Goal: Task Accomplishment & Management: Manage account settings

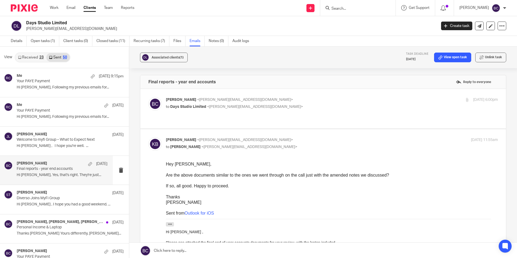
scroll to position [90, 0]
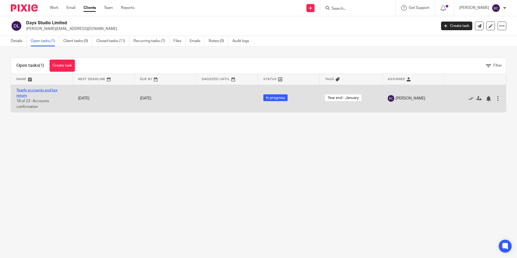
click at [27, 90] on link "Yearly accounts and tax return" at bounding box center [36, 92] width 41 height 9
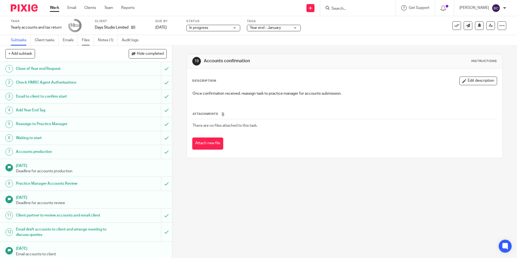
click at [85, 40] on link "Files" at bounding box center [88, 40] width 12 height 11
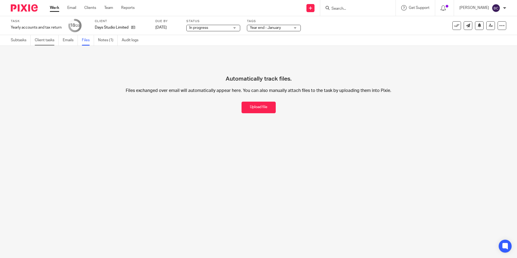
click at [38, 41] on link "Client tasks" at bounding box center [47, 40] width 24 height 11
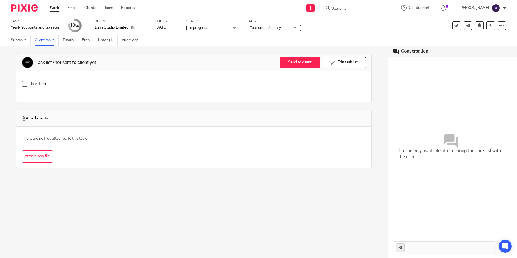
click at [16, 41] on link "Subtasks" at bounding box center [21, 40] width 20 height 11
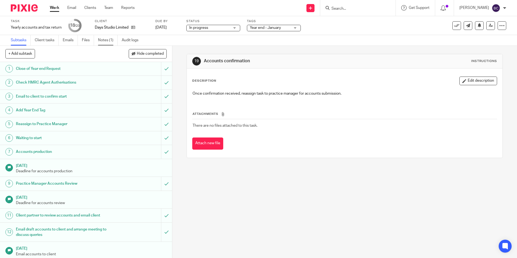
click at [101, 40] on link "Notes (1)" at bounding box center [108, 40] width 20 height 11
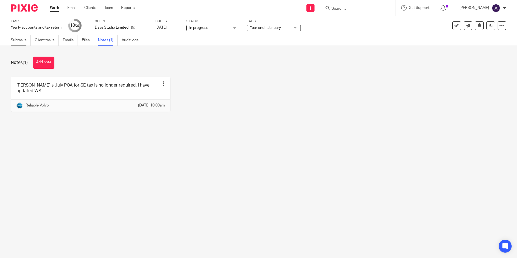
click at [20, 41] on link "Subtasks" at bounding box center [21, 40] width 20 height 11
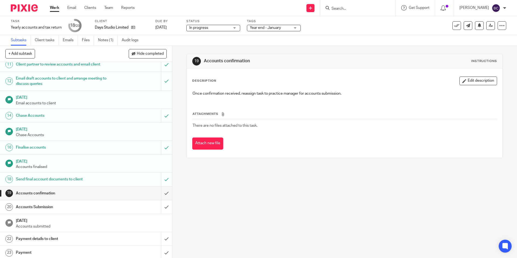
scroll to position [153, 0]
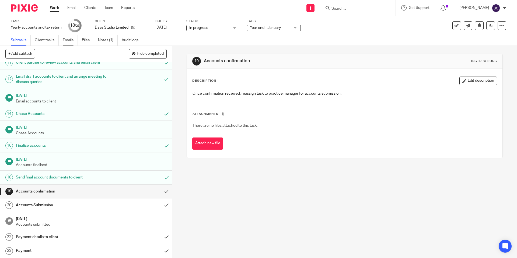
click at [69, 41] on link "Emails" at bounding box center [70, 40] width 15 height 11
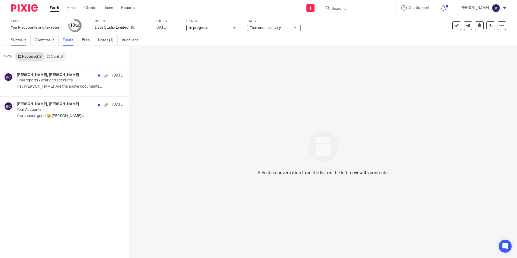
click at [13, 41] on link "Subtasks" at bounding box center [21, 40] width 20 height 11
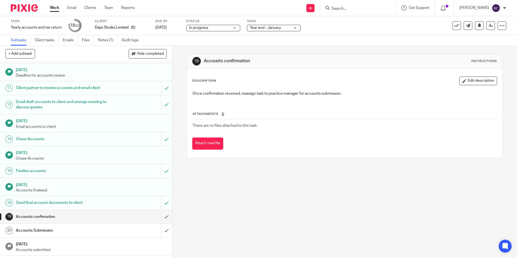
scroll to position [153, 0]
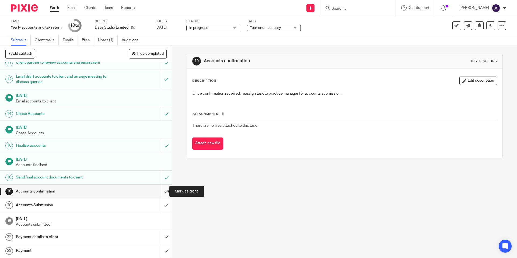
click at [158, 193] on input "submit" at bounding box center [86, 191] width 172 height 13
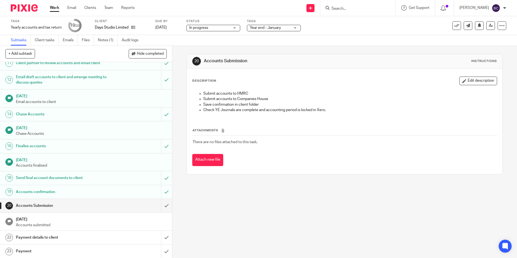
scroll to position [153, 0]
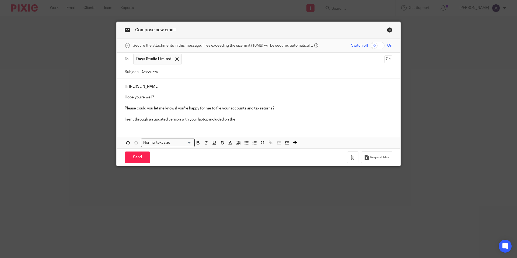
click at [388, 30] on link "Close this dialog window" at bounding box center [389, 30] width 5 height 7
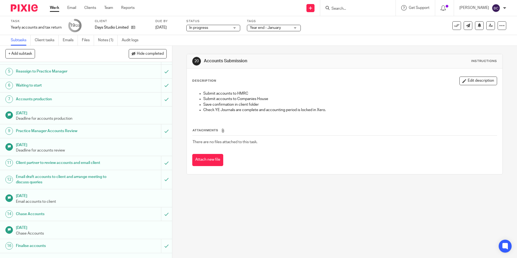
scroll to position [153, 0]
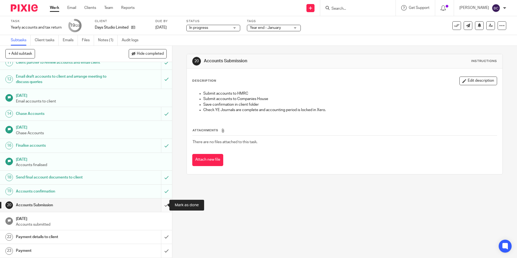
click at [160, 203] on input "submit" at bounding box center [86, 204] width 172 height 13
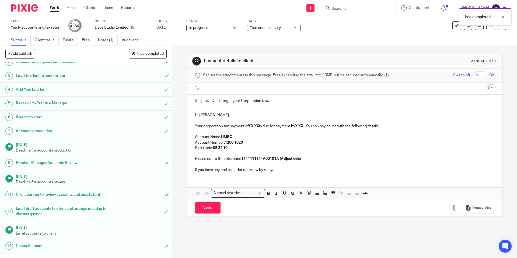
scroll to position [153, 0]
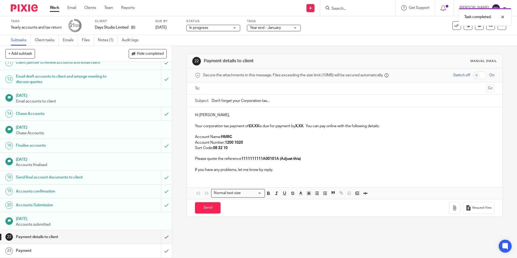
click at [196, 122] on p at bounding box center [344, 120] width 299 height 5
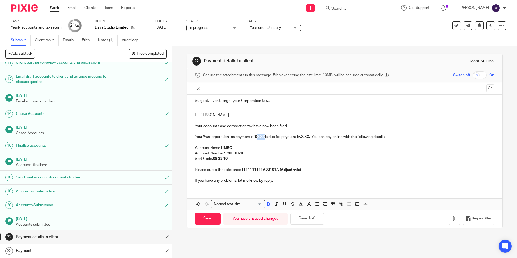
drag, startPoint x: 259, startPoint y: 136, endPoint x: 267, endPoint y: 136, distance: 7.6
click at [265, 136] on strong "£X.XX" at bounding box center [260, 137] width 10 height 4
drag, startPoint x: 258, startPoint y: 136, endPoint x: 273, endPoint y: 136, distance: 14.3
click at [273, 136] on p "Your first corporation tax payment of £ 8,151.57 is due for payment by X.XX . Y…" at bounding box center [344, 136] width 299 height 5
click at [316, 137] on strong "X.XX" at bounding box center [312, 137] width 8 height 4
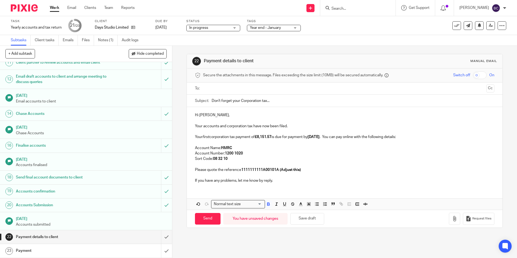
click at [333, 168] on p "Please quote the reference 1111111111A00101A (Adjust this)" at bounding box center [344, 169] width 299 height 5
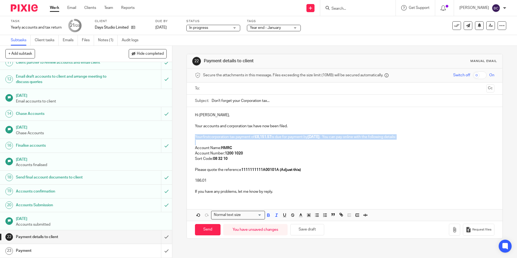
drag, startPoint x: 194, startPoint y: 136, endPoint x: 382, endPoint y: 141, distance: 188.7
click at [382, 141] on div "Hi Katie, Your accounts and corporation tax have now been filed. Your first cor…" at bounding box center [344, 152] width 315 height 91
copy div "Your first corporation tax payment of £8,151.57 is due for payment by 24/10/202…"
click at [197, 175] on p at bounding box center [344, 174] width 299 height 5
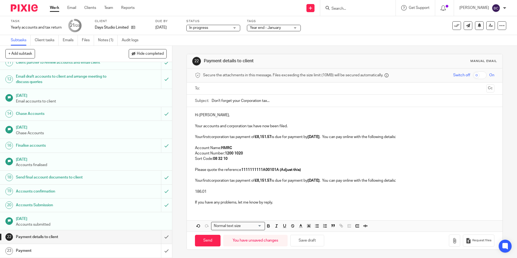
click at [210, 179] on p "Your first corporation tax payment of £8,151.57 is due for payment by 24/10/202…" at bounding box center [344, 180] width 299 height 5
drag, startPoint x: 265, startPoint y: 181, endPoint x: 279, endPoint y: 181, distance: 13.7
click at [277, 181] on strong "£8,151.57" at bounding box center [269, 181] width 17 height 4
click at [318, 181] on strong "24/10/2025" at bounding box center [317, 181] width 12 height 4
drag, startPoint x: 217, startPoint y: 190, endPoint x: 192, endPoint y: 192, distance: 25.1
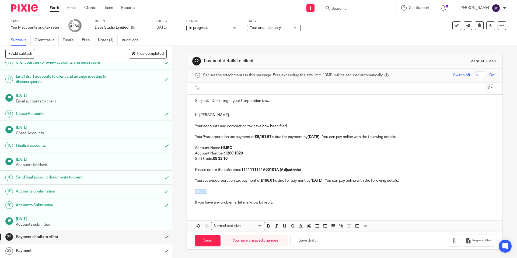
click at [192, 192] on div "Hi Katie, Your accounts and corporation tax have now been filed. Your first cor…" at bounding box center [344, 158] width 315 height 102
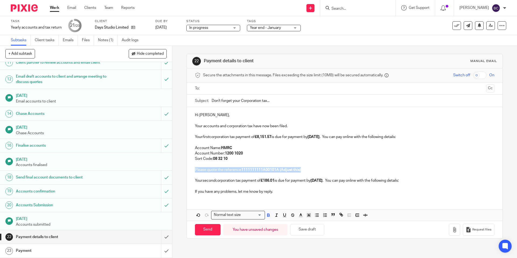
drag, startPoint x: 331, startPoint y: 169, endPoint x: 194, endPoint y: 171, distance: 136.9
click at [190, 170] on div "Hi Katie, Your accounts and corporation tax have now been filed. Your first cor…" at bounding box center [344, 152] width 315 height 91
click at [203, 143] on p at bounding box center [344, 142] width 299 height 5
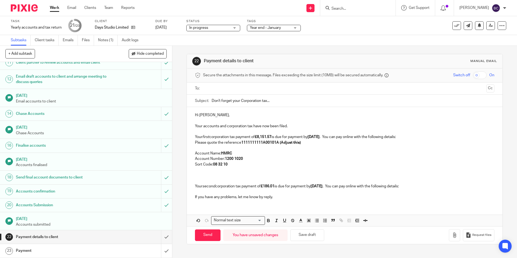
click at [196, 141] on p "Please quote the reference 1111111111A00101A (Adjust this)" at bounding box center [344, 142] width 299 height 5
click at [193, 136] on div "Hi Katie, Your accounts and corporation tax have now been filed. Your first cor…" at bounding box center [344, 155] width 315 height 97
drag, startPoint x: 239, startPoint y: 142, endPoint x: 259, endPoint y: 144, distance: 20.6
click at [259, 144] on p "Please quote the reference 1111111111A00101A (Adjust this)" at bounding box center [344, 142] width 299 height 5
drag, startPoint x: 241, startPoint y: 142, endPoint x: 301, endPoint y: 141, distance: 59.5
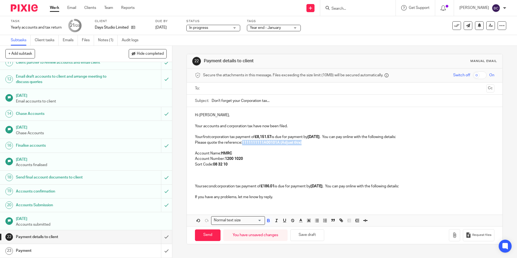
click at [301, 141] on strong "1111111111A00101A (Adjust this)" at bounding box center [272, 143] width 60 height 4
click at [242, 141] on p "Please quote the reference: 5234427744A00101A" at bounding box center [344, 142] width 299 height 5
drag, startPoint x: 241, startPoint y: 142, endPoint x: 279, endPoint y: 141, distance: 37.5
click at [279, 141] on p "Please quote the reference: 5234427744A00101A" at bounding box center [344, 142] width 299 height 5
click at [283, 141] on p "Please quote the reference: 5234427744A00101A" at bounding box center [344, 142] width 299 height 5
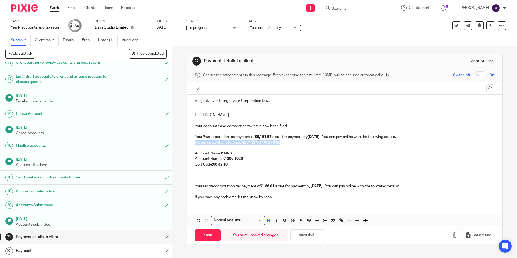
drag, startPoint x: 281, startPoint y: 142, endPoint x: 193, endPoint y: 143, distance: 88.1
click at [193, 143] on div "Hi Katie, Your accounts and corporation tax have now been filed. Your first cor…" at bounding box center [344, 155] width 315 height 97
copy p "Please quote the reference: 5234427744A00101A"
click at [210, 189] on p "Your second corporation tax payment of £186.01 is due for payment by 01/11/2025…" at bounding box center [344, 185] width 299 height 5
click at [200, 191] on p at bounding box center [344, 191] width 299 height 5
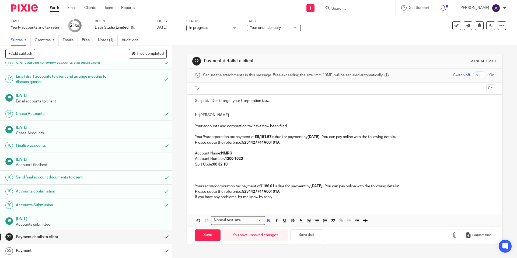
click at [196, 181] on p at bounding box center [344, 180] width 299 height 5
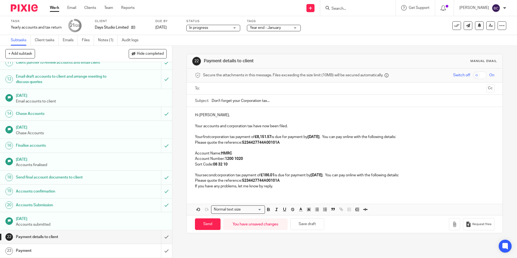
click at [282, 180] on p "Please quote the reference: 5234427744A00101A" at bounding box center [344, 180] width 299 height 5
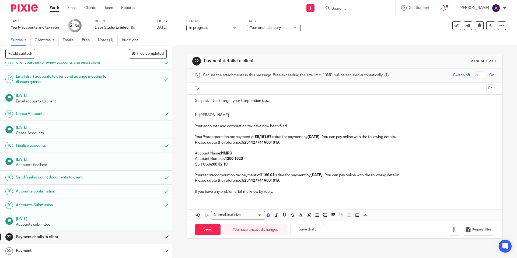
click at [277, 181] on strong "5234427744A00101A" at bounding box center [261, 181] width 38 height 4
click at [258, 89] on input "text" at bounding box center [344, 88] width 279 height 6
click at [206, 231] on input "Send" at bounding box center [208, 231] width 26 height 12
type input "Sent"
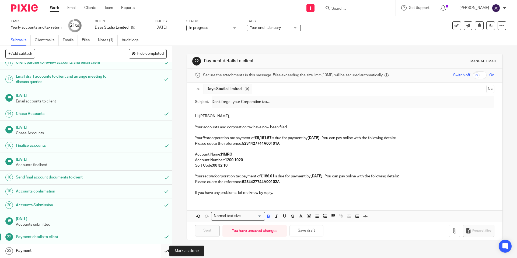
click at [159, 247] on input "submit" at bounding box center [86, 250] width 172 height 13
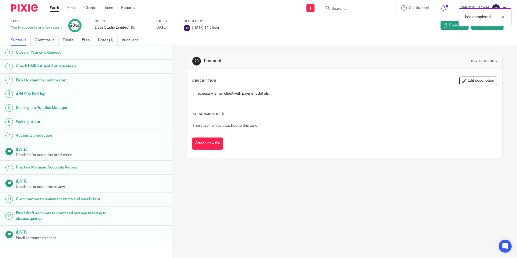
click at [53, 4] on div "Work Email Clients Team Reports Work Email Clients Team Reports Settings" at bounding box center [93, 8] width 98 height 16
click at [54, 7] on link "Work" at bounding box center [54, 7] width 9 height 5
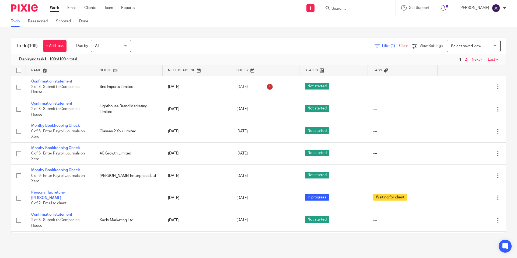
click at [354, 9] on input "Search" at bounding box center [355, 8] width 48 height 5
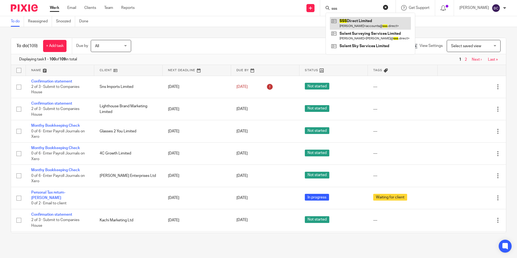
type input "sss"
click at [360, 21] on link at bounding box center [370, 23] width 81 height 12
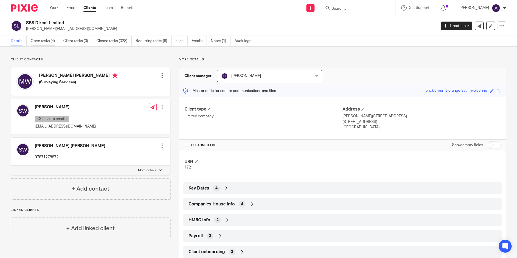
click at [39, 40] on link "Open tasks (4)" at bounding box center [45, 41] width 29 height 11
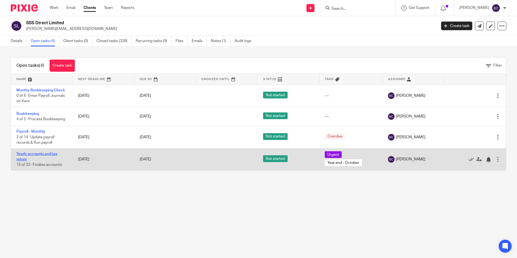
click at [32, 153] on link "Yearly accounts and tax return" at bounding box center [36, 156] width 41 height 9
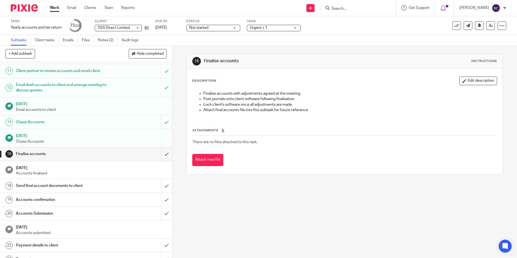
scroll to position [153, 0]
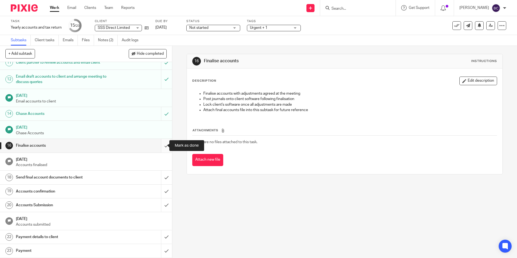
click at [160, 144] on input "submit" at bounding box center [86, 145] width 172 height 13
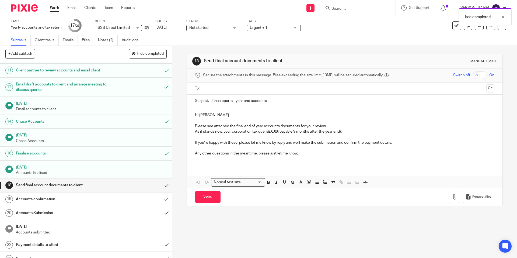
scroll to position [153, 0]
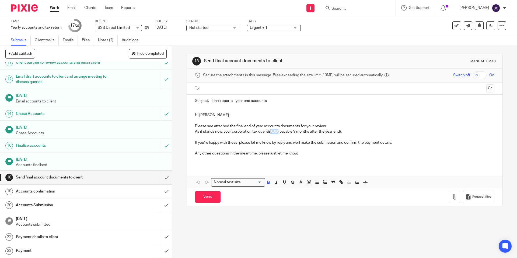
drag, startPoint x: 271, startPoint y: 131, endPoint x: 279, endPoint y: 131, distance: 8.1
click at [279, 131] on strong "£X.XX" at bounding box center [273, 132] width 10 height 4
click at [352, 130] on p "As it stands now, your corporation tax due is £3,744.33 (payable 9 months after…" at bounding box center [344, 131] width 299 height 5
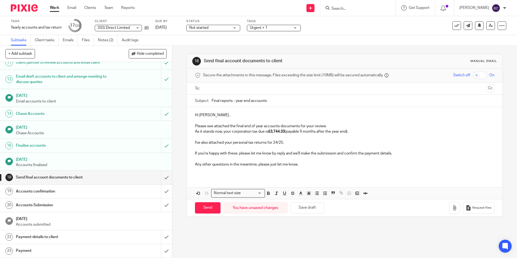
click at [223, 87] on input "text" at bounding box center [344, 88] width 279 height 6
type input "mike@sss.direct"
click at [452, 210] on icon "button" at bounding box center [454, 208] width 5 height 5
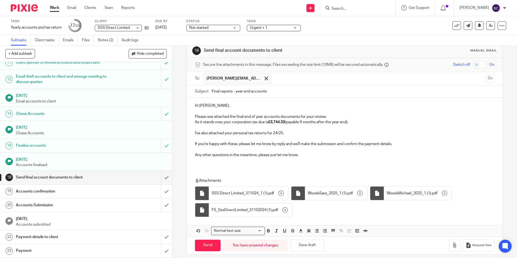
scroll to position [15, 0]
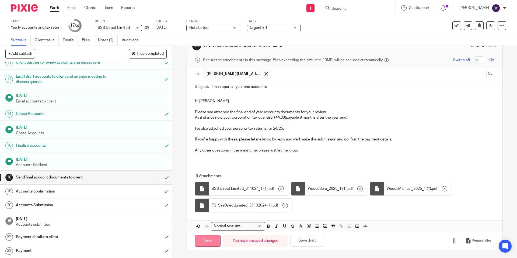
click at [211, 241] on input "Send" at bounding box center [208, 241] width 26 height 12
type input "Sent"
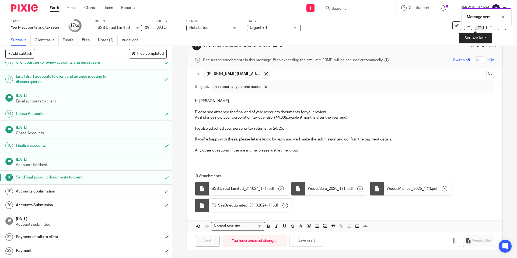
click at [475, 29] on button at bounding box center [479, 25] width 9 height 9
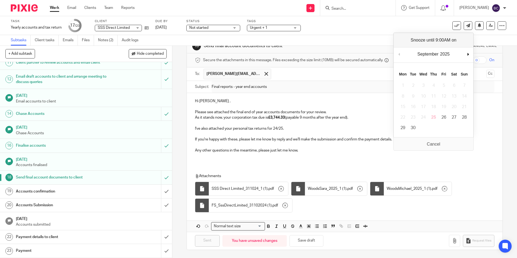
click at [467, 55] on div "September January February March April May June July August September October N…" at bounding box center [434, 54] width 80 height 15
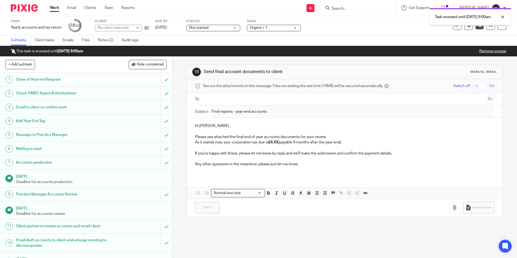
click at [55, 7] on link "Work" at bounding box center [54, 7] width 9 height 5
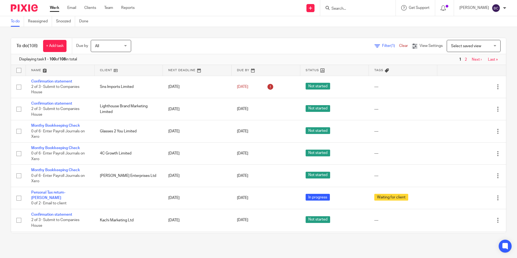
click at [349, 10] on input "Search" at bounding box center [355, 8] width 48 height 5
type input "8th"
click at [353, 21] on link at bounding box center [378, 25] width 96 height 17
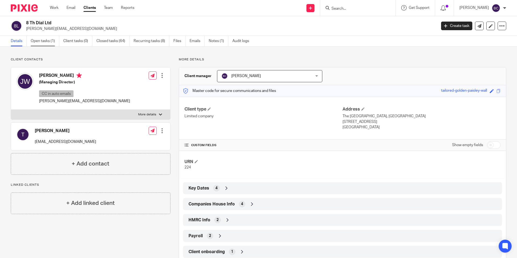
click at [43, 38] on link "Open tasks (1)" at bounding box center [45, 41] width 29 height 11
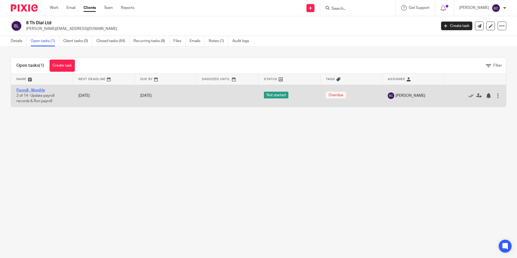
click at [20, 89] on link "Payroll - Monthly" at bounding box center [30, 90] width 29 height 4
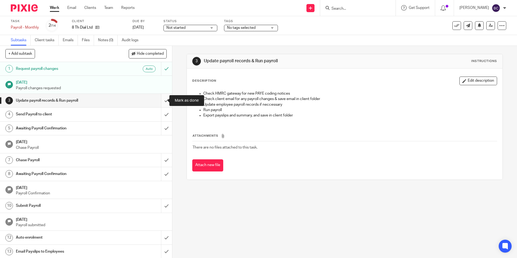
click at [163, 97] on input "submit" at bounding box center [86, 100] width 172 height 13
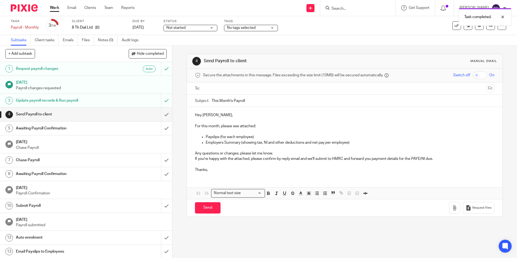
click at [226, 89] on input "text" at bounding box center [344, 88] width 279 height 6
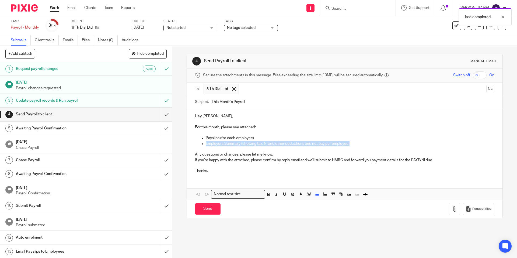
drag, startPoint x: 351, startPoint y: 144, endPoint x: 158, endPoint y: 141, distance: 193.7
click at [195, 143] on ul "Employers Summary (showing tax, NI and other deductions and net pay per employe…" at bounding box center [344, 146] width 299 height 11
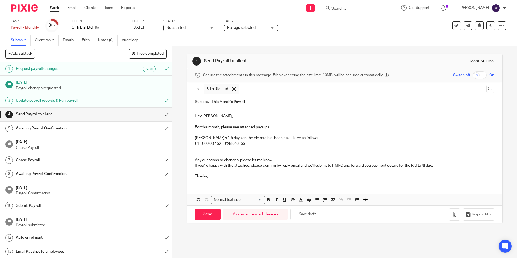
click at [246, 141] on p "£15,000.00 / 52 = £288.46155" at bounding box center [344, 143] width 299 height 5
click at [268, 144] on p "£15,000.00 / 52 = £288.4615 / 3 = £96,1385" at bounding box center [344, 143] width 299 height 5
click at [219, 143] on p "£15,000.00 / 52 = £288.4615 / 3 = £96.15385 / 8" at bounding box center [344, 143] width 299 height 5
click at [312, 143] on p "£15,000.00 / 52weeks = £288.4615 / 3days = £96.15385 / 8hours =" at bounding box center [344, 143] width 299 height 5
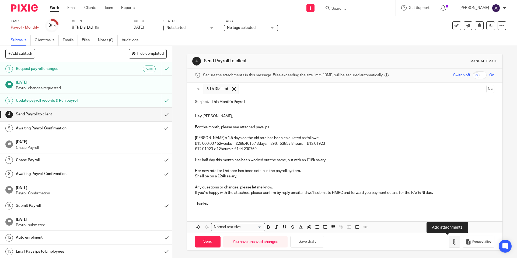
click at [452, 239] on icon "button" at bounding box center [454, 241] width 5 height 5
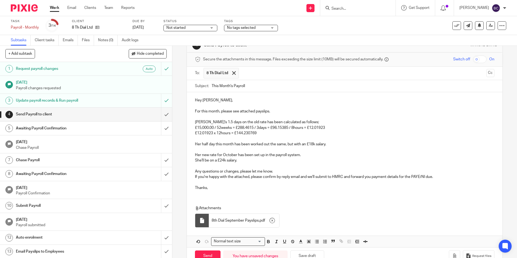
scroll to position [31, 0]
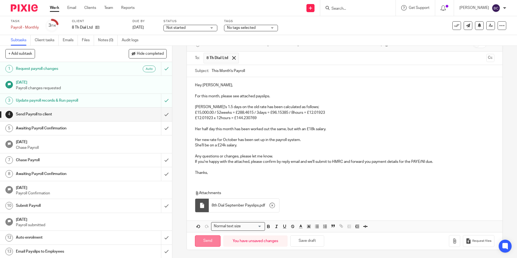
click at [211, 240] on input "Send" at bounding box center [208, 241] width 26 height 12
type input "Sent"
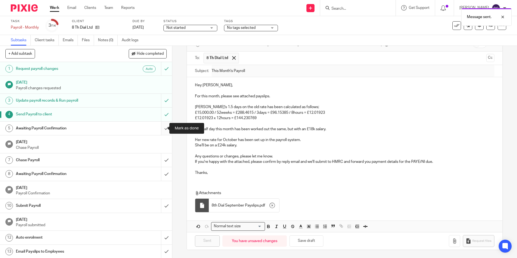
click at [160, 126] on input "submit" at bounding box center [86, 128] width 172 height 13
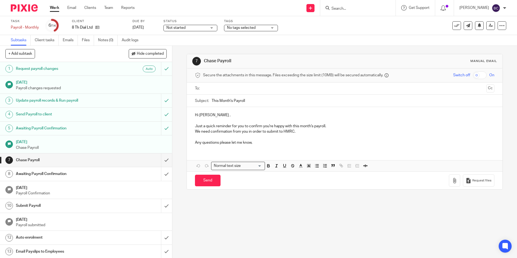
click at [54, 7] on link "Work" at bounding box center [54, 7] width 9 height 5
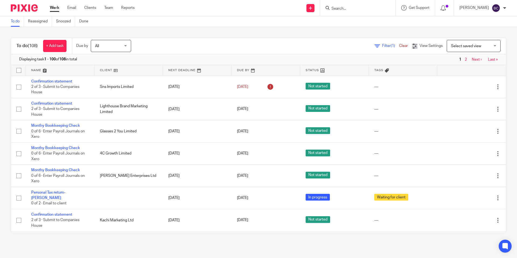
click at [350, 8] on input "Search" at bounding box center [355, 8] width 48 height 5
click at [349, 8] on input "Search" at bounding box center [355, 8] width 48 height 5
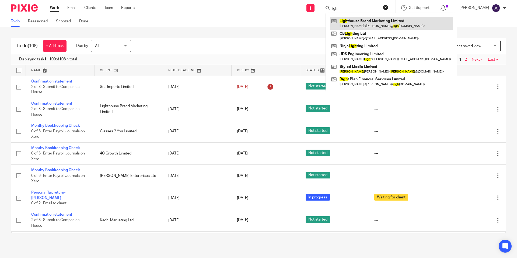
type input "ligh"
click at [356, 22] on link at bounding box center [391, 23] width 123 height 12
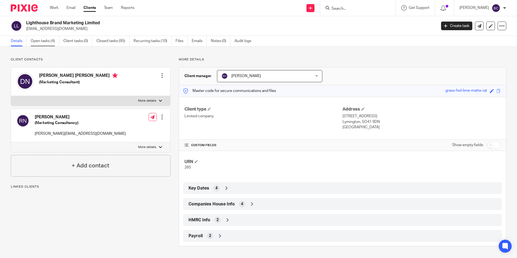
click at [43, 42] on link "Open tasks (4)" at bounding box center [45, 41] width 29 height 11
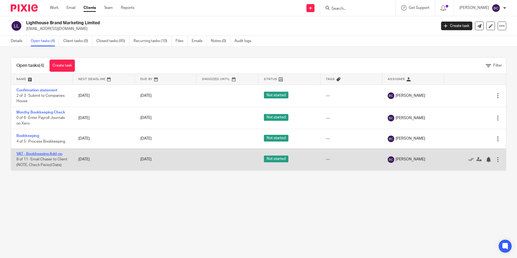
click at [32, 153] on link "VAT - Bookkeeping Add-on" at bounding box center [39, 154] width 46 height 4
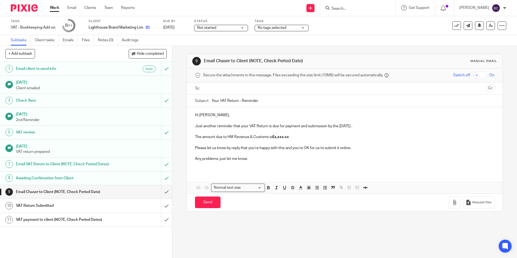
click at [145, 28] on link at bounding box center [146, 27] width 7 height 5
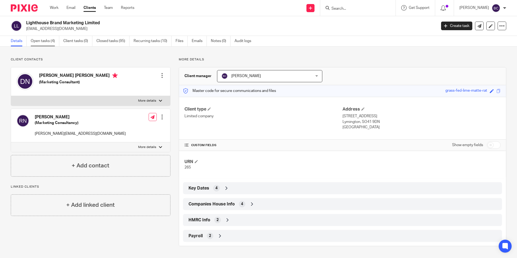
click at [53, 43] on link "Open tasks (4)" at bounding box center [45, 41] width 29 height 11
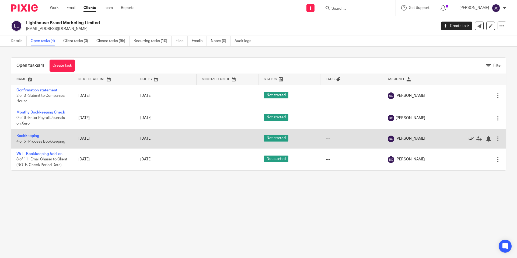
click at [469, 140] on icon at bounding box center [471, 138] width 5 height 5
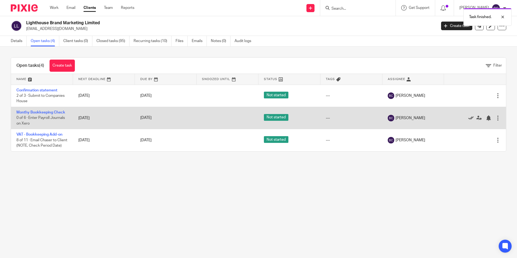
click at [469, 116] on icon at bounding box center [471, 117] width 5 height 5
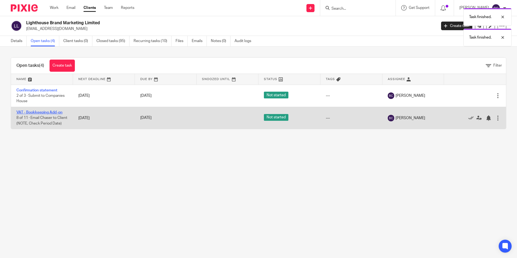
click at [34, 112] on link "VAT - Bookkeeping Add-on" at bounding box center [39, 112] width 46 height 4
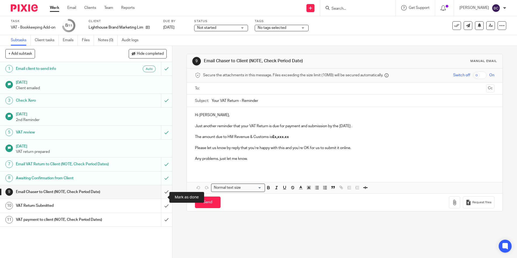
click at [164, 197] on input "submit" at bounding box center [86, 191] width 172 height 13
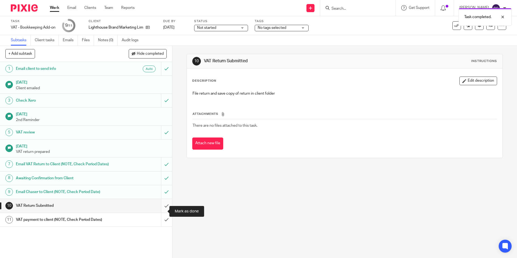
click at [158, 212] on input "submit" at bounding box center [86, 205] width 172 height 13
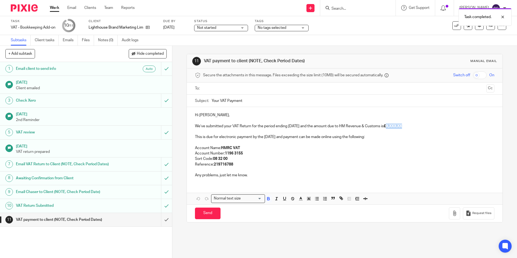
drag, startPoint x: 396, startPoint y: 126, endPoint x: 415, endPoint y: 126, distance: 18.3
click at [415, 126] on p "We’ve submitted your VAT Return for the period ending [DATE] and the amount due…" at bounding box center [344, 125] width 299 height 5
click at [231, 88] on input "text" at bounding box center [344, 88] width 279 height 6
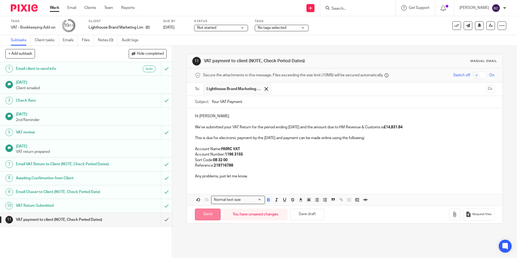
click at [208, 213] on input "Send" at bounding box center [208, 215] width 26 height 12
type input "Sent"
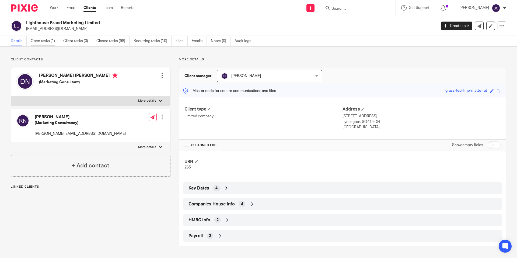
click at [52, 41] on link "Open tasks (1)" at bounding box center [45, 41] width 29 height 11
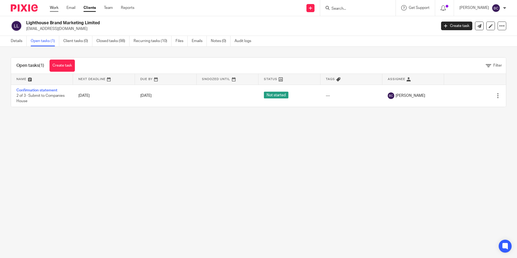
click at [52, 8] on link "Work" at bounding box center [54, 7] width 9 height 5
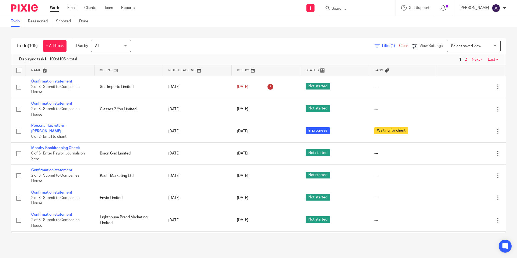
click at [346, 9] on input "Search" at bounding box center [355, 8] width 48 height 5
type input "worth"
click at [370, 22] on link at bounding box center [379, 21] width 99 height 8
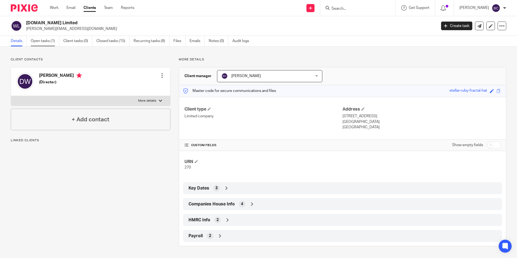
click at [47, 37] on link "Open tasks (1)" at bounding box center [45, 41] width 29 height 11
